Goal: Communication & Community: Answer question/provide support

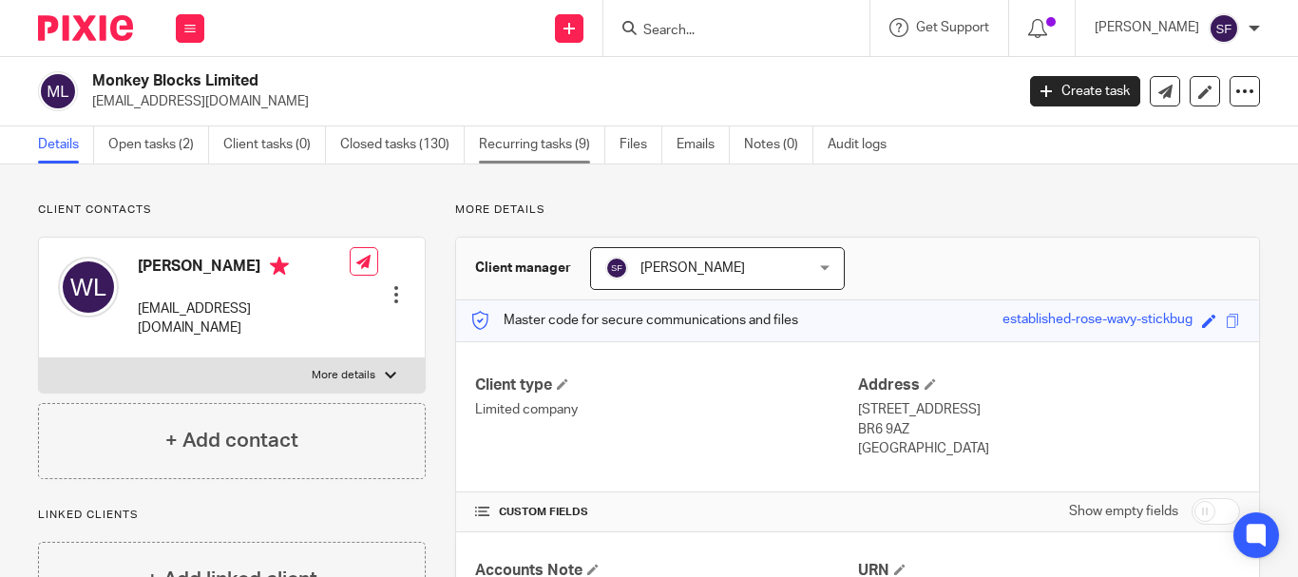
click at [534, 149] on link "Recurring tasks (9)" at bounding box center [542, 144] width 126 height 37
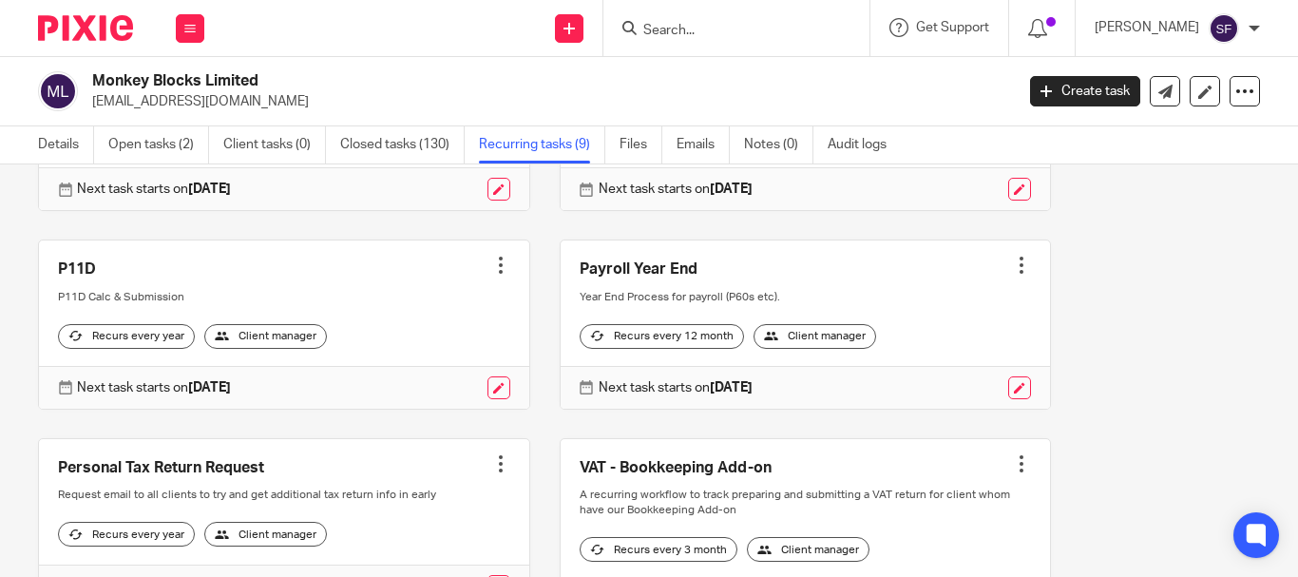
scroll to position [475, 0]
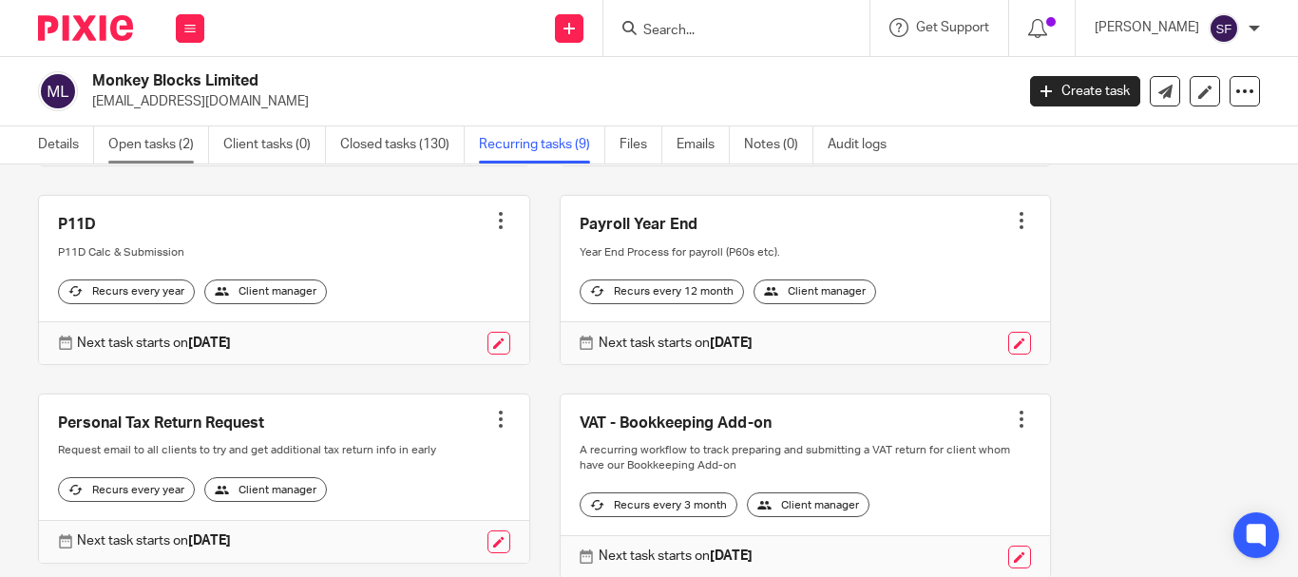
click at [162, 146] on link "Open tasks (2)" at bounding box center [158, 144] width 101 height 37
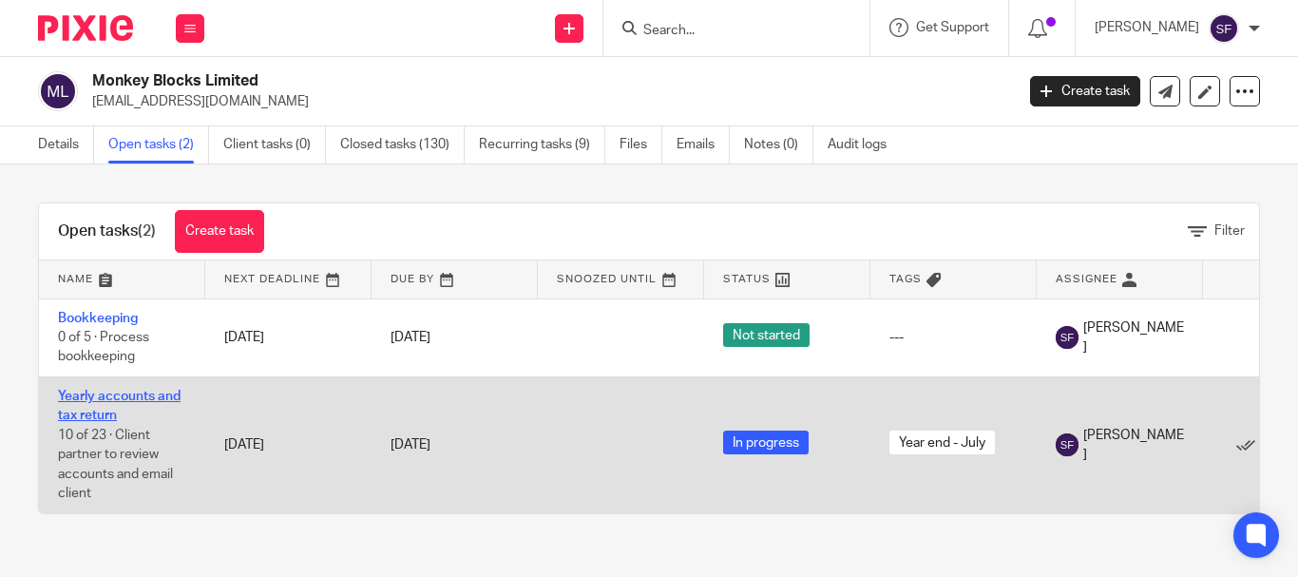
click at [104, 410] on link "Yearly accounts and tax return" at bounding box center [119, 406] width 123 height 32
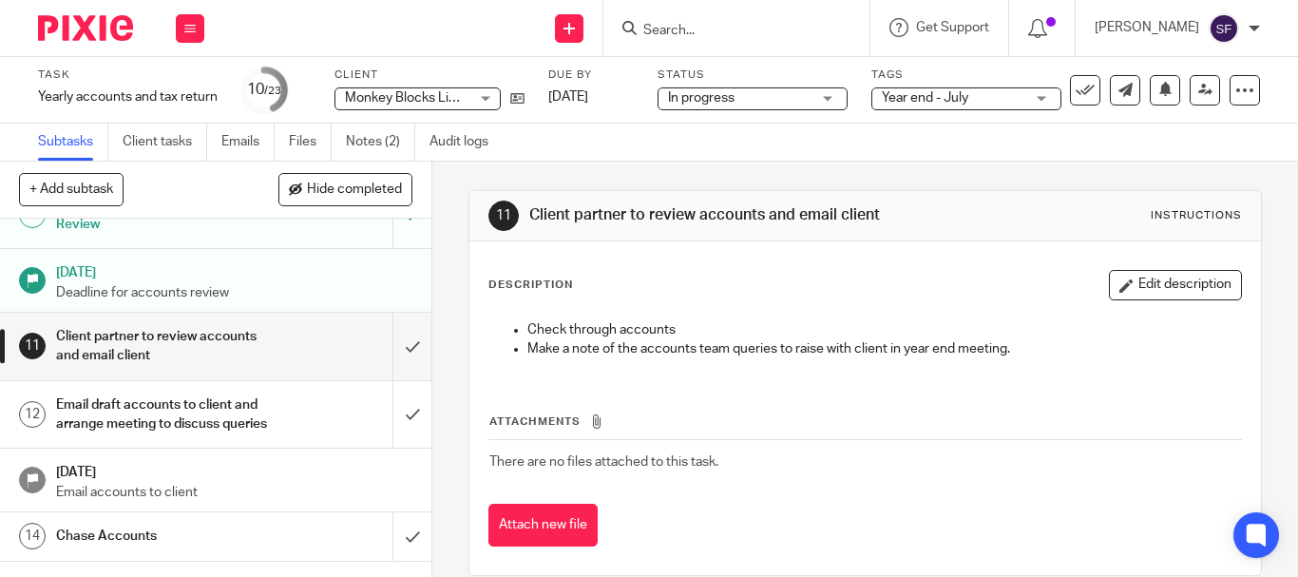
scroll to position [475, 0]
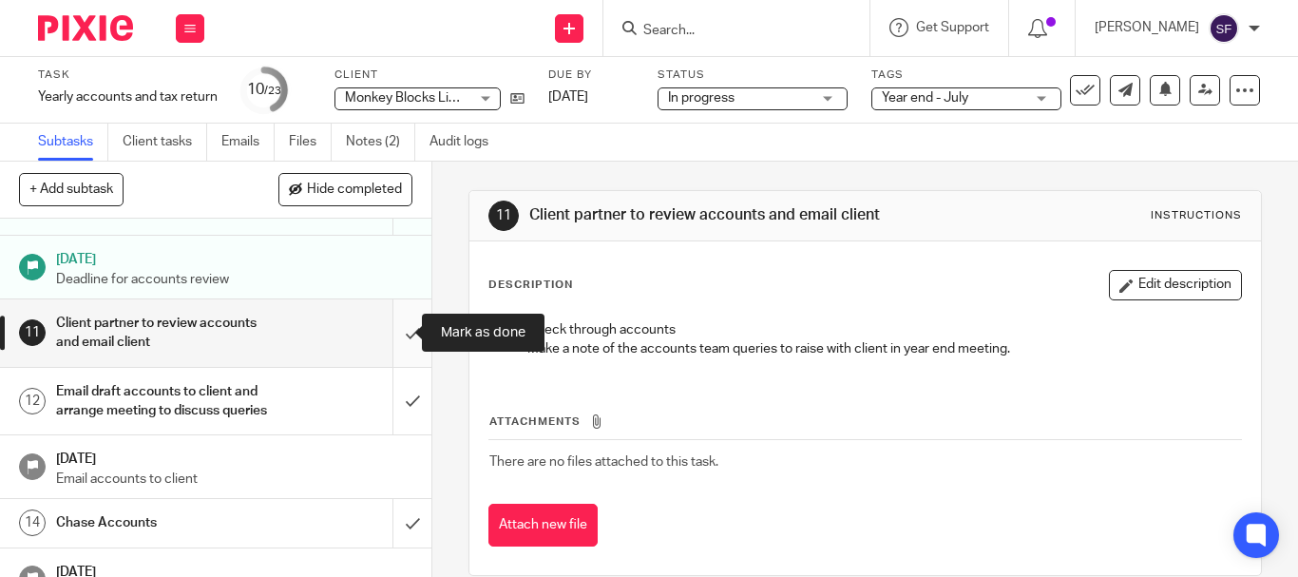
click at [391, 339] on input "submit" at bounding box center [215, 332] width 431 height 67
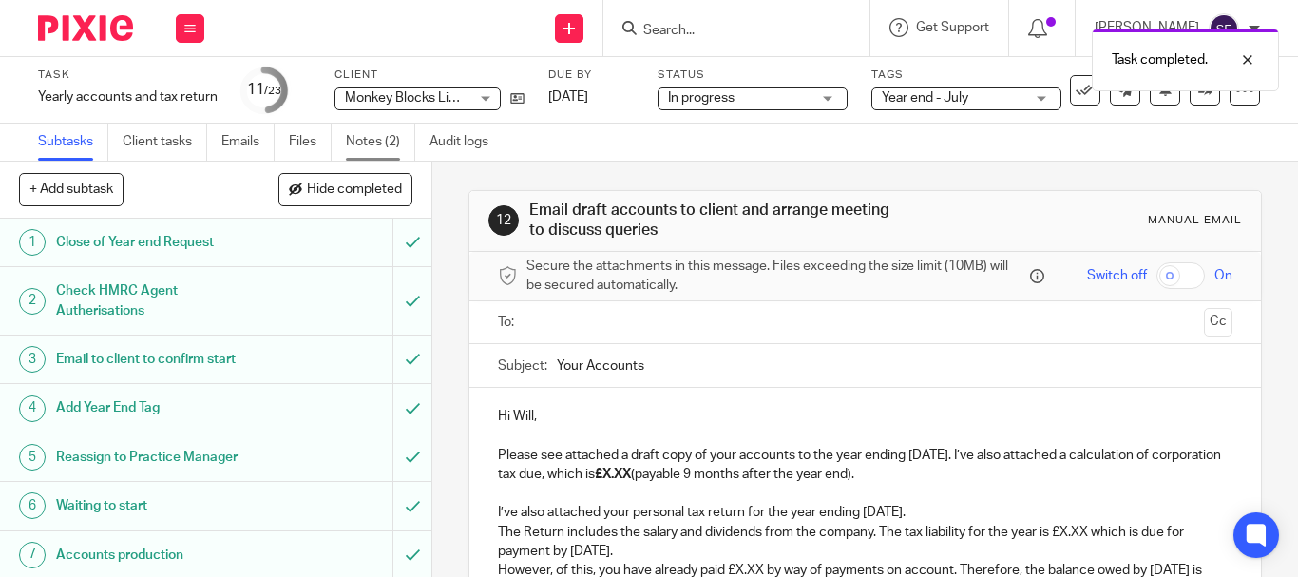
click at [372, 142] on link "Notes (2)" at bounding box center [380, 142] width 69 height 37
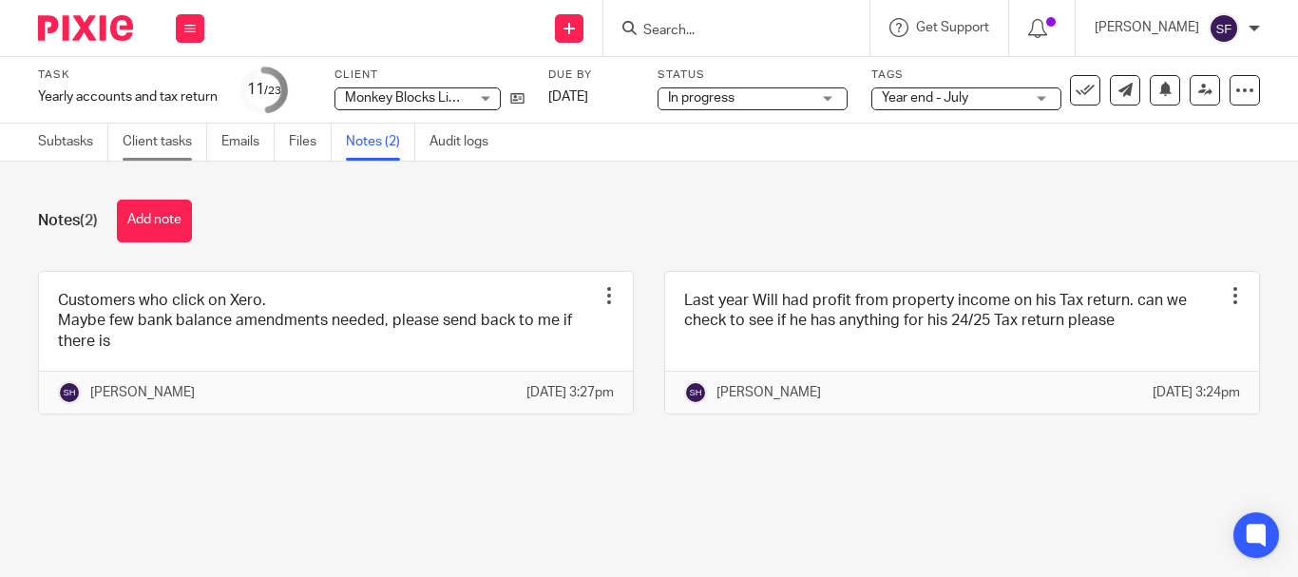
click at [158, 146] on link "Client tasks" at bounding box center [165, 142] width 85 height 37
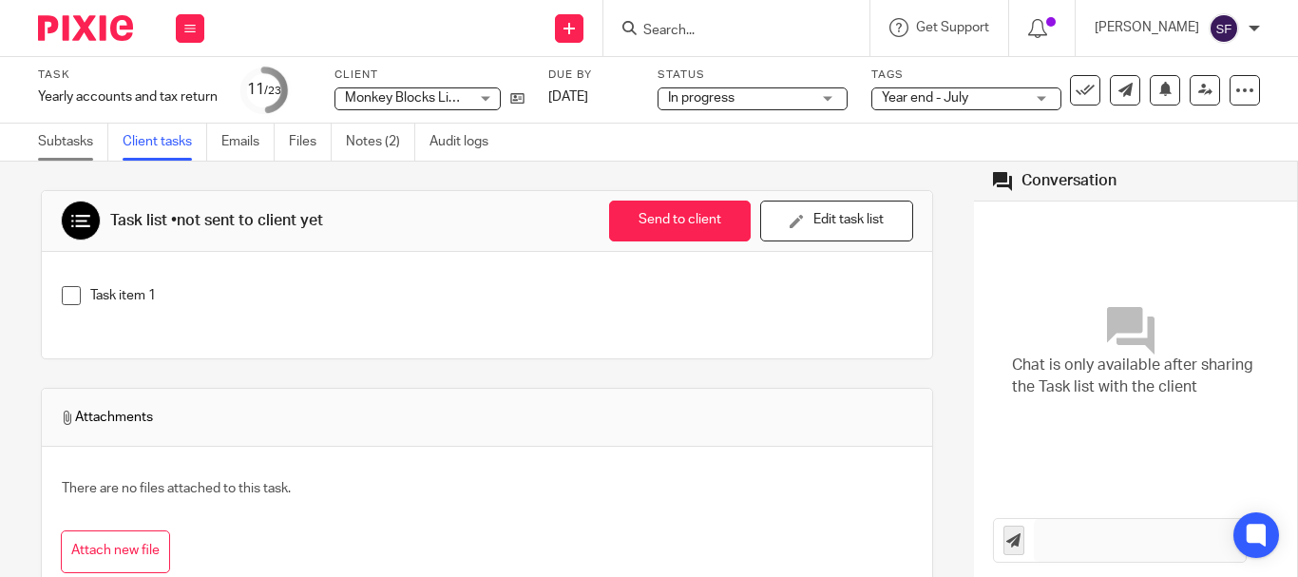
click at [83, 136] on link "Subtasks" at bounding box center [73, 142] width 70 height 37
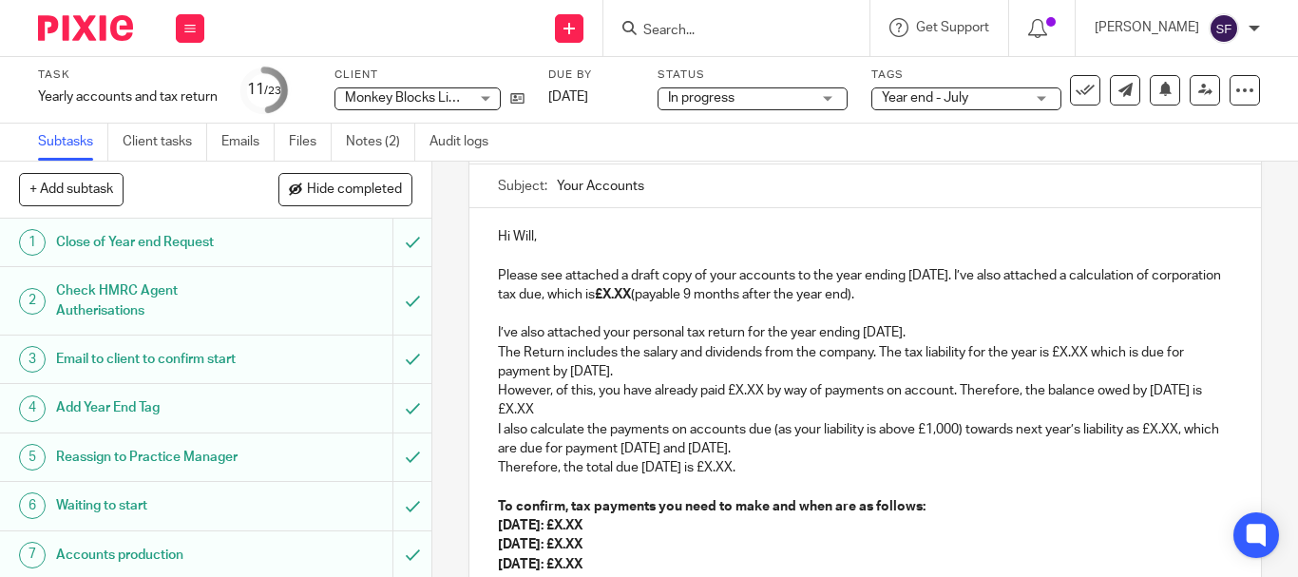
scroll to position [190, 0]
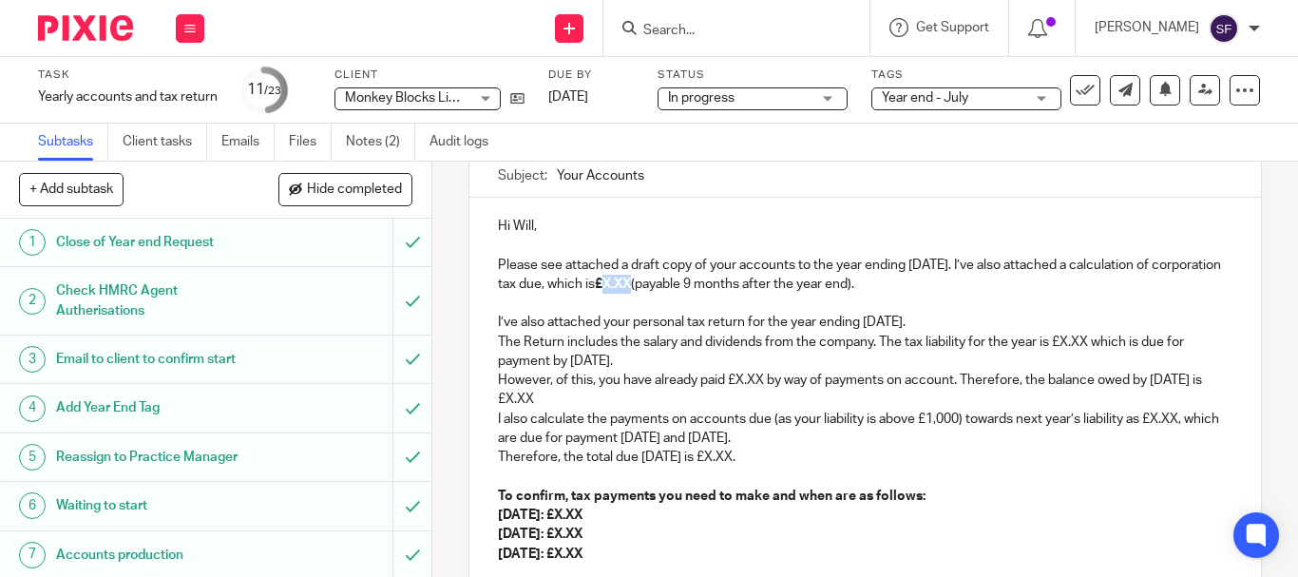
drag, startPoint x: 678, startPoint y: 287, endPoint x: 704, endPoint y: 293, distance: 27.2
click at [704, 293] on p "Please see attached a draft copy of your accounts to the year ending 31 Jul 202…" at bounding box center [865, 275] width 735 height 39
drag, startPoint x: 708, startPoint y: 292, endPoint x: 946, endPoint y: 280, distance: 238.8
click at [946, 280] on p "Please see attached a draft copy of your accounts to the year ending 31 Jul 202…" at bounding box center [865, 275] width 735 height 39
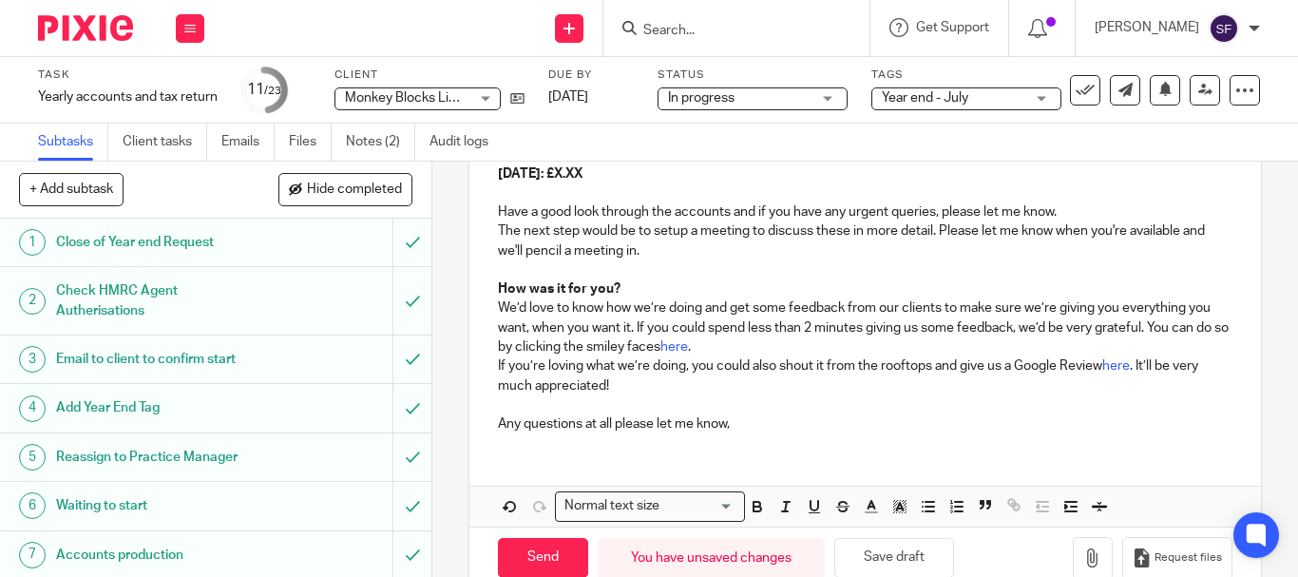
scroll to position [612, 0]
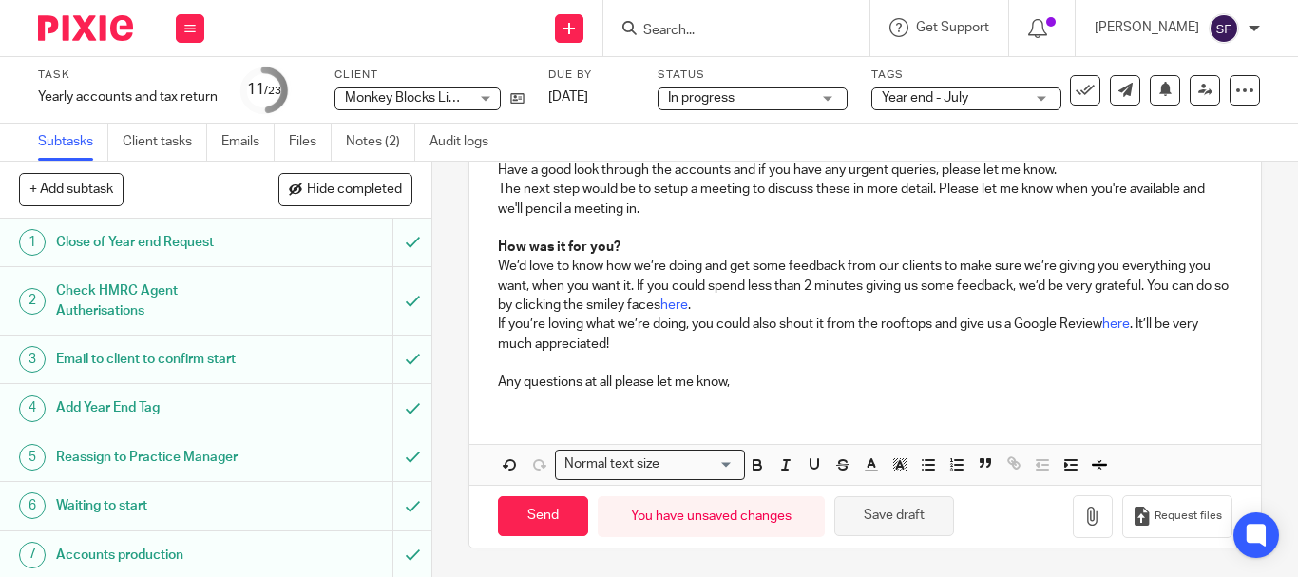
click at [914, 511] on button "Save draft" at bounding box center [894, 516] width 120 height 41
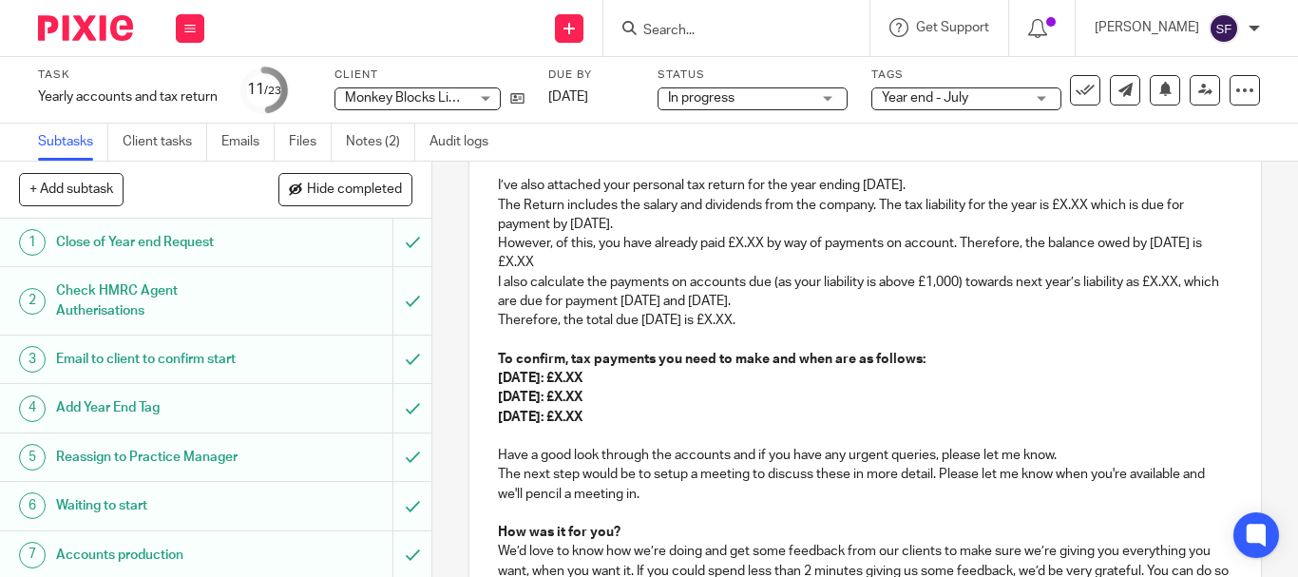
scroll to position [232, 0]
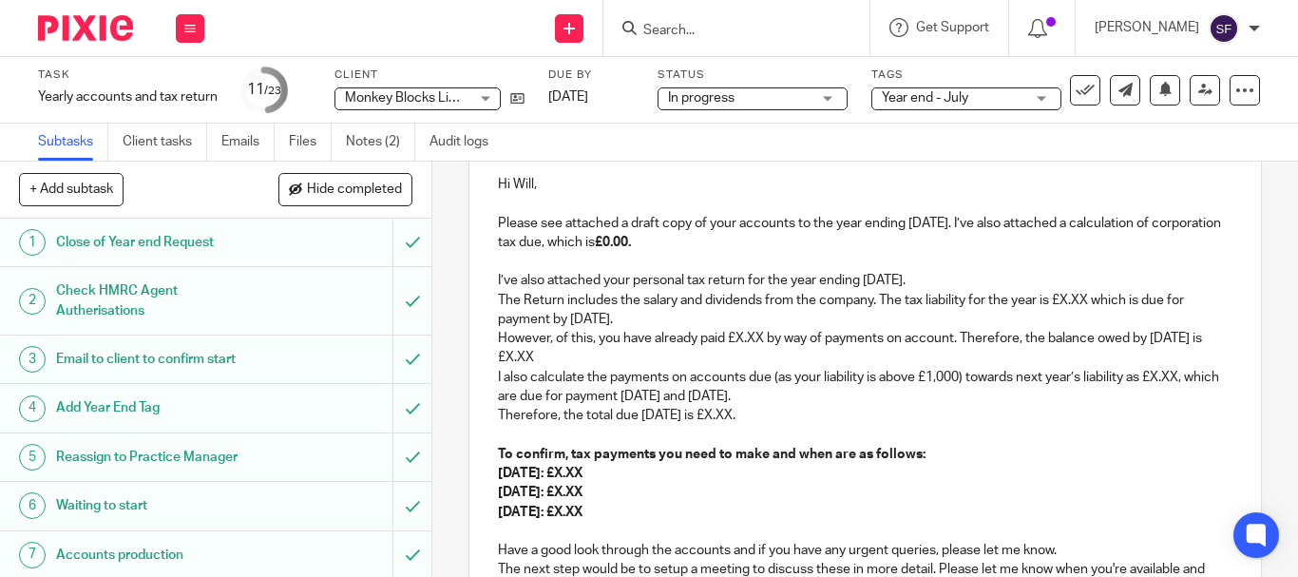
drag, startPoint x: 495, startPoint y: 278, endPoint x: 763, endPoint y: 496, distance: 345.2
click at [763, 496] on div "Hi Will, Please see attached a draft copy of your accounts to the year ending 3…" at bounding box center [865, 471] width 792 height 630
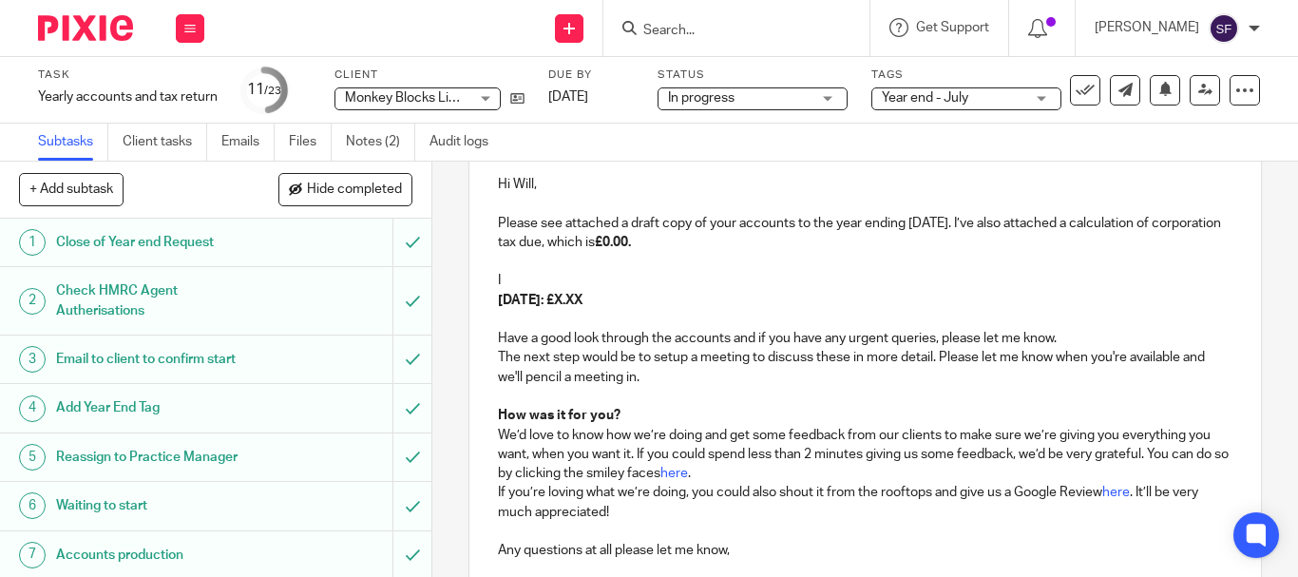
drag, startPoint x: 657, startPoint y: 306, endPoint x: 495, endPoint y: 278, distance: 163.9
click at [495, 278] on div "Hi Will, Please see attached a draft copy of your accounts to the year ending 3…" at bounding box center [865, 365] width 792 height 418
click at [498, 263] on p at bounding box center [865, 261] width 735 height 19
drag, startPoint x: 620, startPoint y: 302, endPoint x: 509, endPoint y: 274, distance: 113.9
click at [509, 274] on div "Hi Will, Please see attached a draft copy of your accounts to the year ending 3…" at bounding box center [865, 365] width 792 height 418
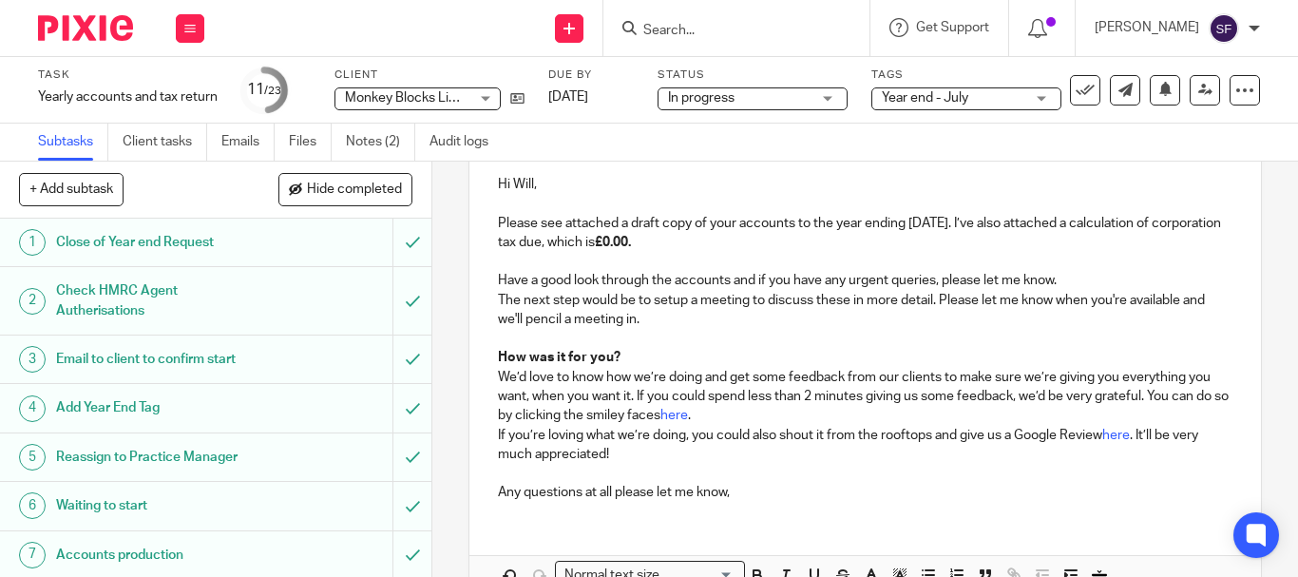
click at [888, 277] on p "Have a good look through the accounts and if you have any urgent queries, pleas…" at bounding box center [865, 280] width 735 height 19
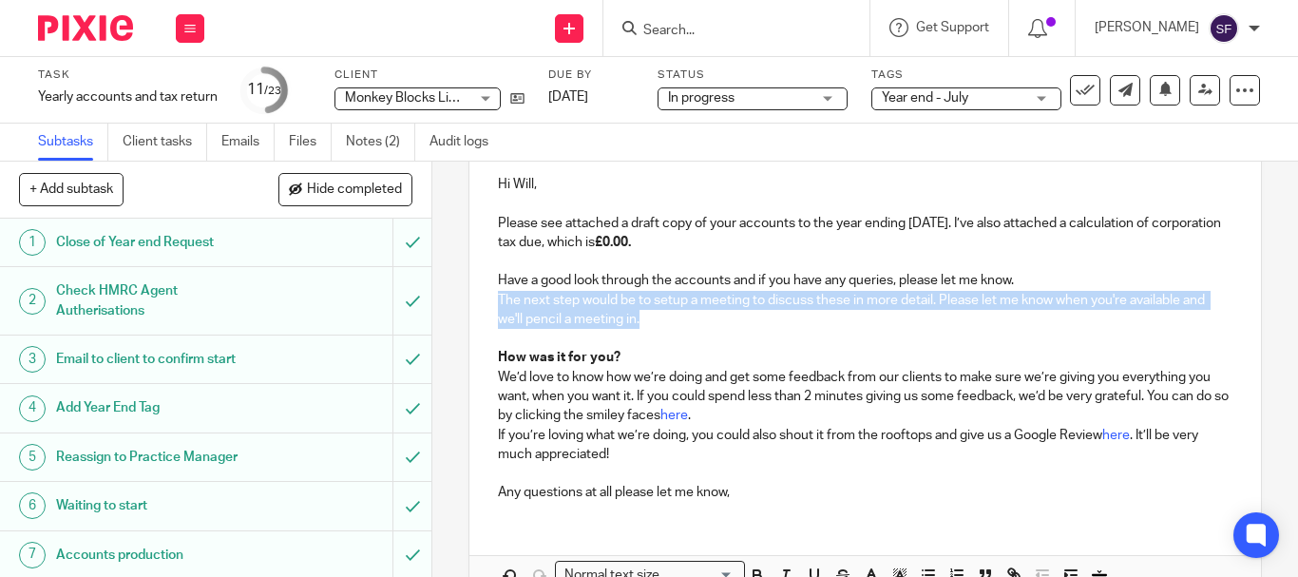
drag, startPoint x: 643, startPoint y: 324, endPoint x: 480, endPoint y: 300, distance: 165.2
click at [480, 300] on div "Hi Will, Please see attached a draft copy of your accounts to the year ending 3…" at bounding box center [865, 336] width 792 height 361
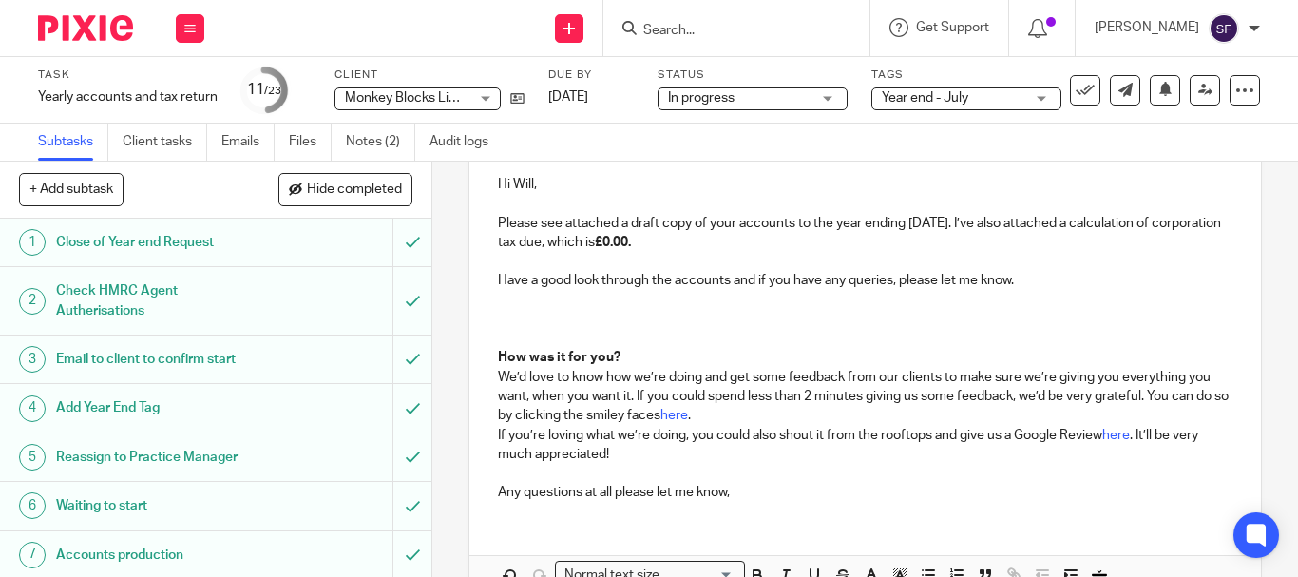
click at [561, 313] on p at bounding box center [865, 319] width 735 height 19
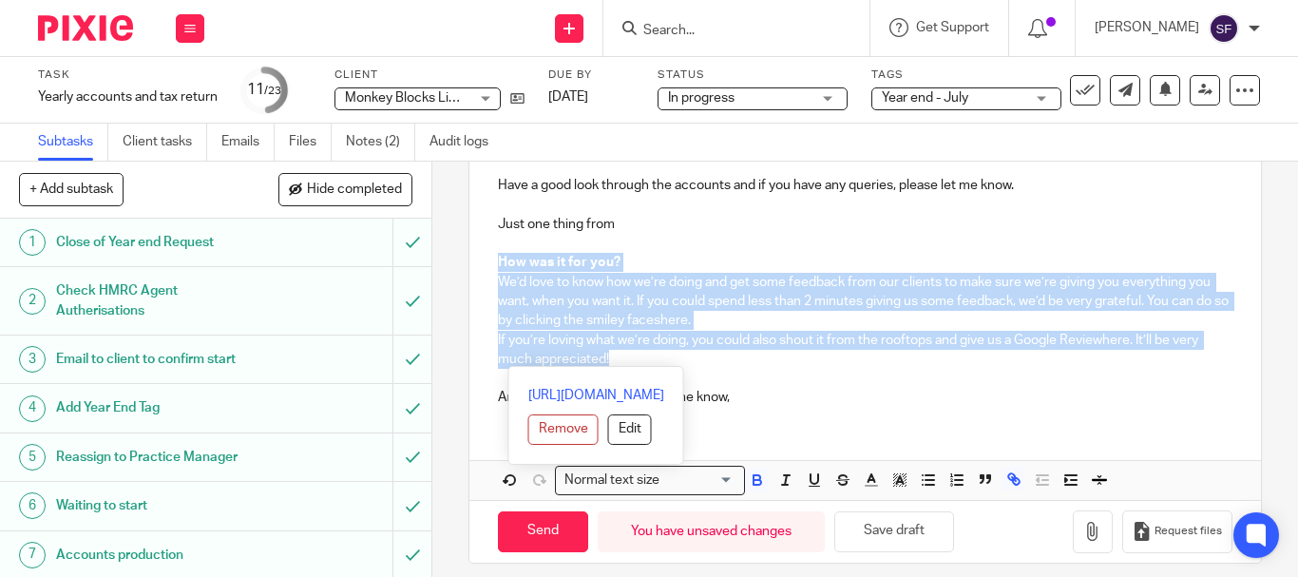
drag, startPoint x: 490, startPoint y: 260, endPoint x: 690, endPoint y: 363, distance: 224.4
click at [690, 363] on div "Hi Will, Please see attached a draft copy of your accounts to the year ending 3…" at bounding box center [865, 241] width 792 height 361
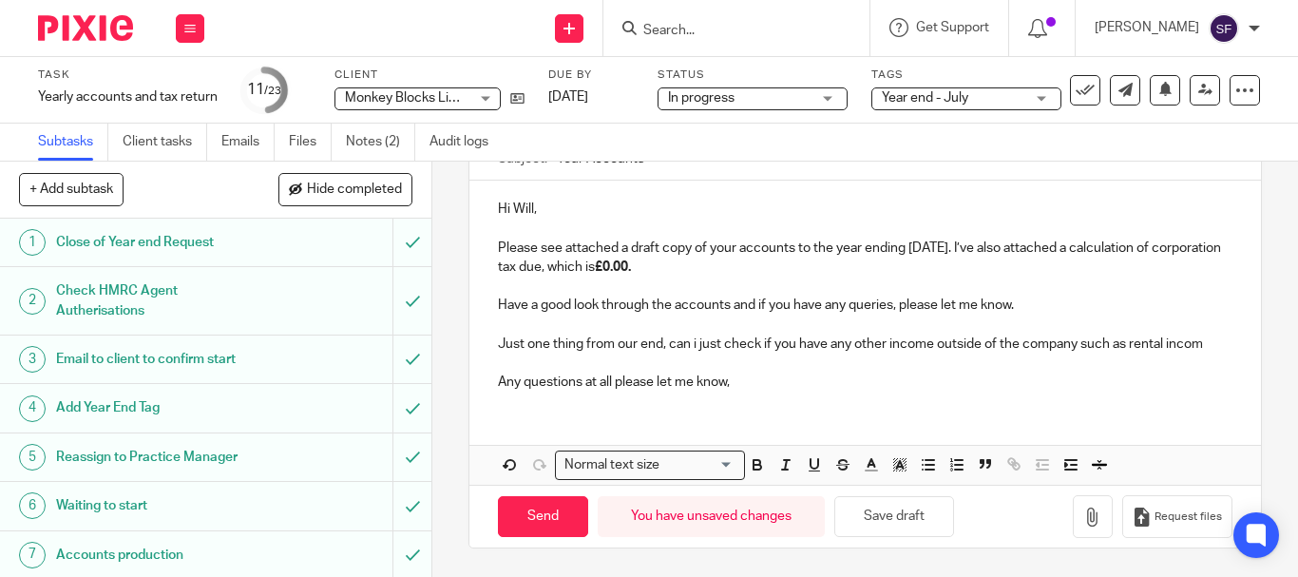
scroll to position [226, 0]
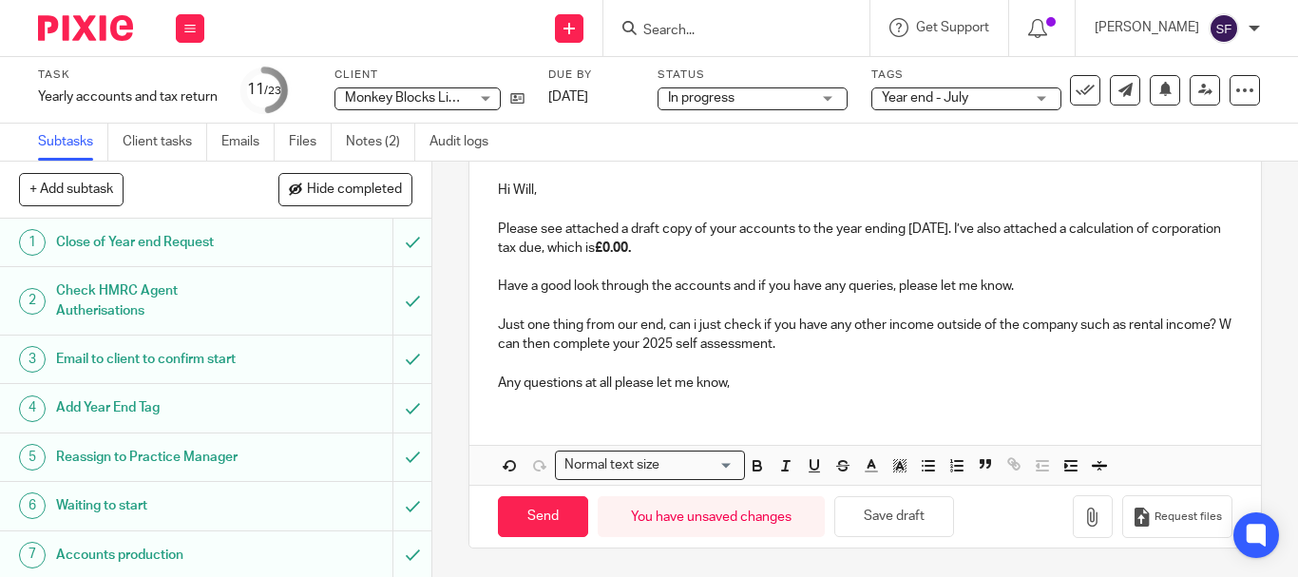
click at [558, 344] on p "Just one thing from our end, can i just check if you have any other income outs…" at bounding box center [865, 334] width 735 height 39
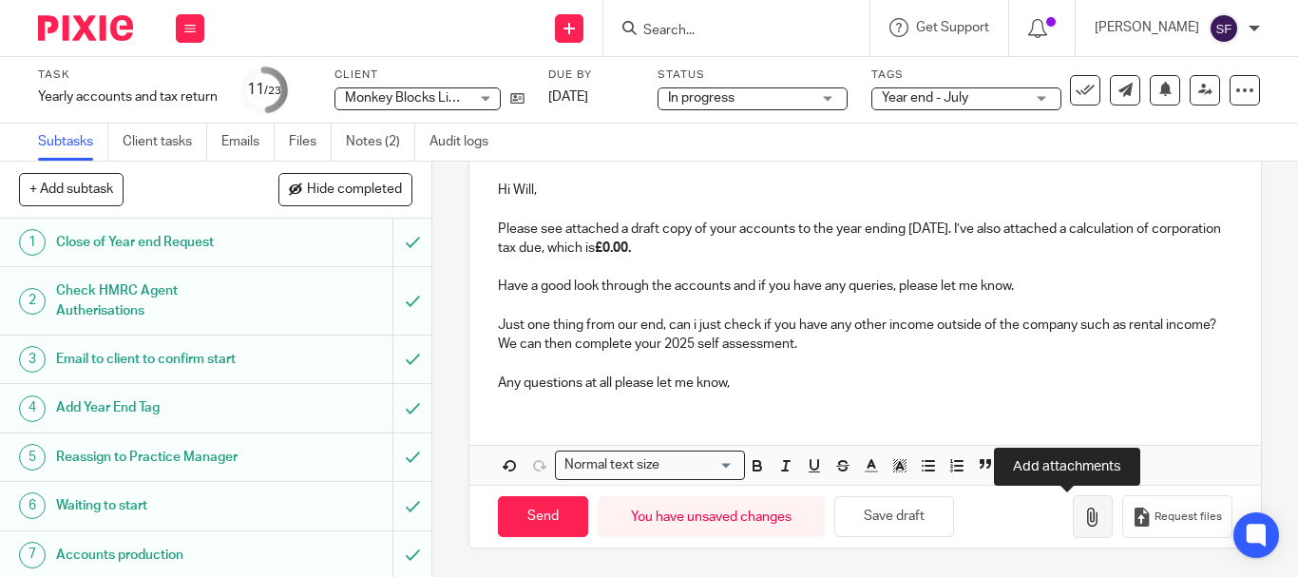
click at [1083, 519] on icon "button" at bounding box center [1092, 516] width 19 height 19
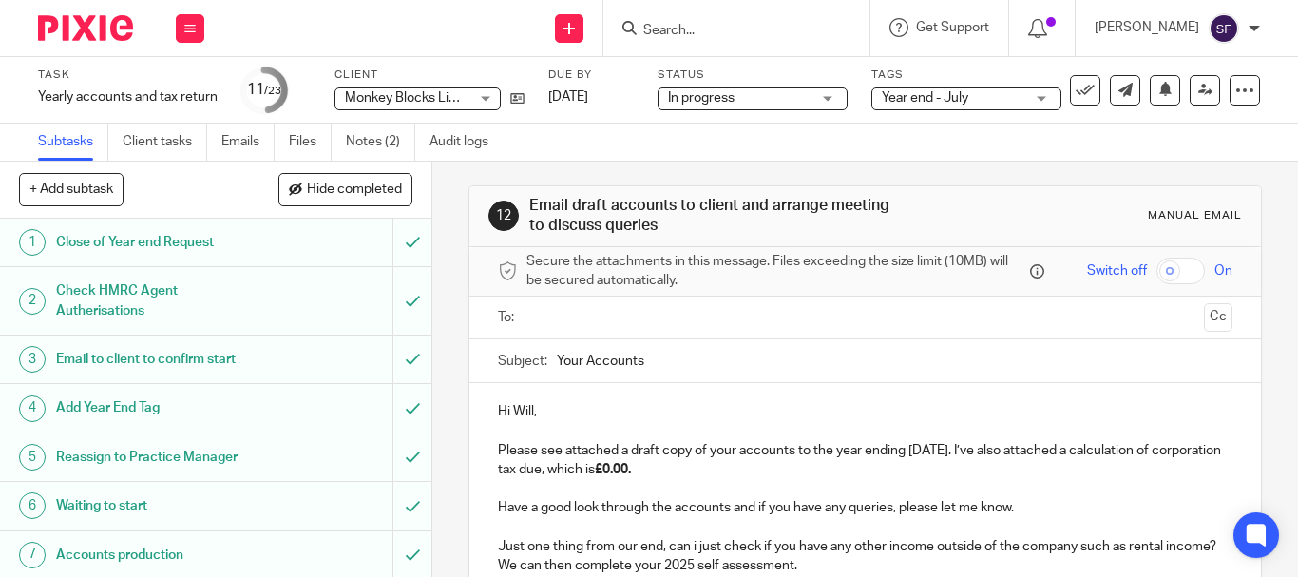
scroll to position [0, 0]
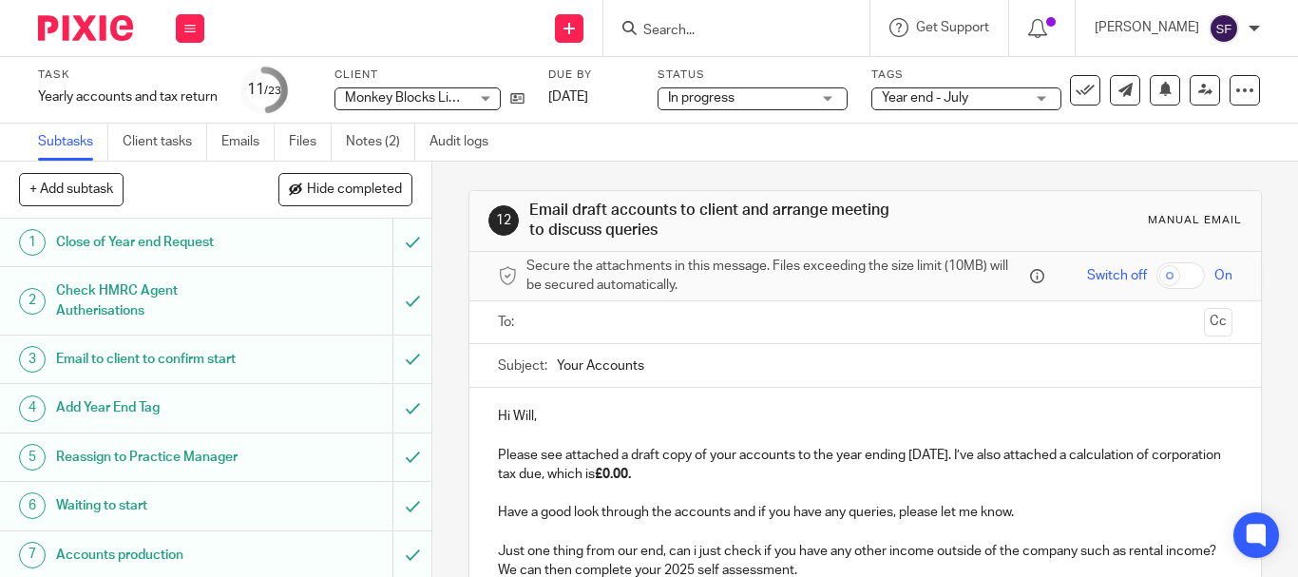
click at [667, 323] on input "text" at bounding box center [864, 323] width 662 height 22
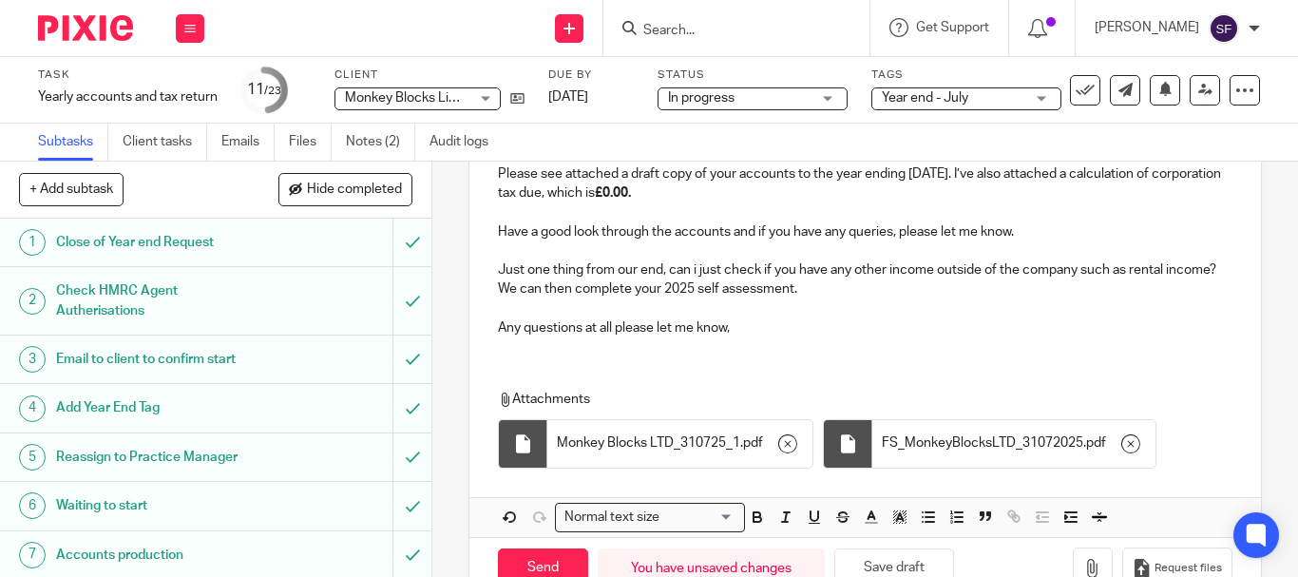
scroll to position [337, 0]
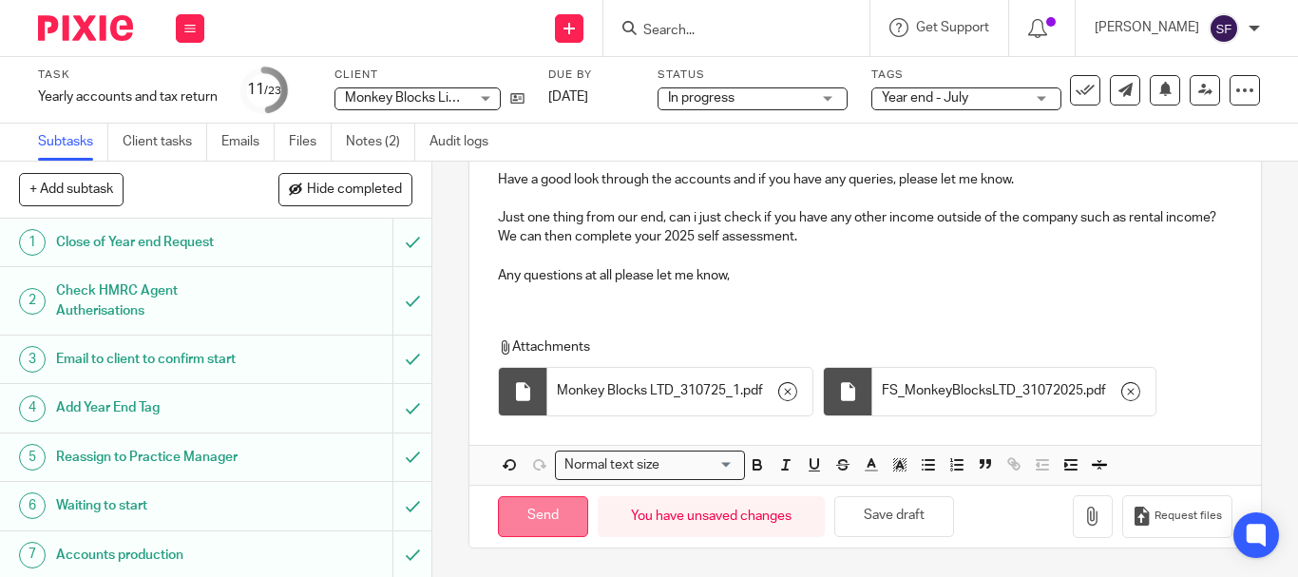
click at [526, 512] on input "Send" at bounding box center [543, 516] width 90 height 41
type input "Sent"
